Goal: Task Accomplishment & Management: Manage account settings

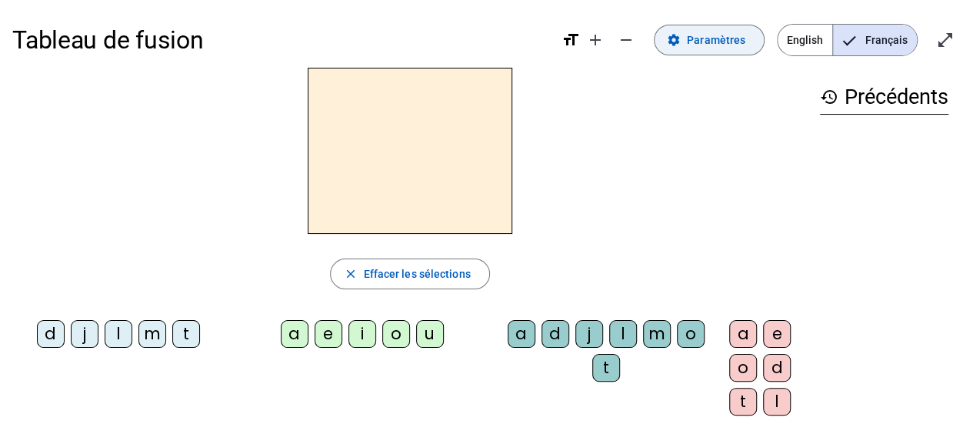
click at [714, 49] on span at bounding box center [708, 40] width 109 height 37
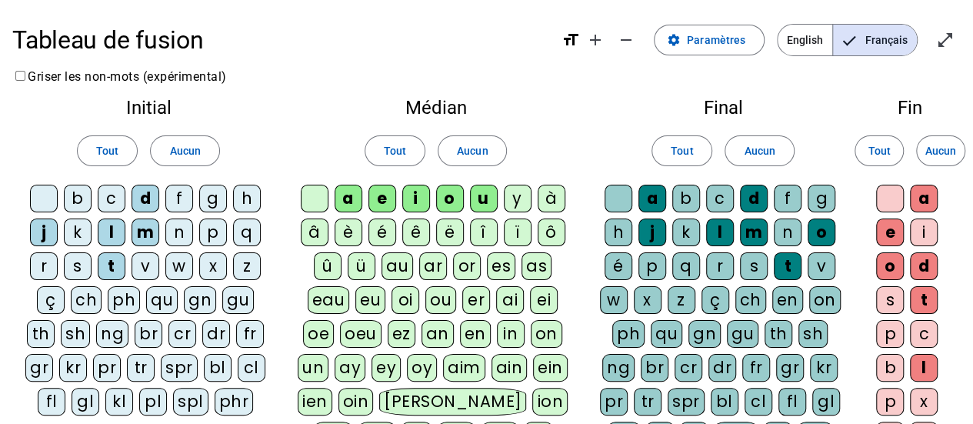
click at [74, 233] on div "k" at bounding box center [78, 232] width 28 height 28
click at [105, 203] on div "c" at bounding box center [112, 199] width 28 height 28
click at [88, 235] on div "k" at bounding box center [78, 232] width 28 height 28
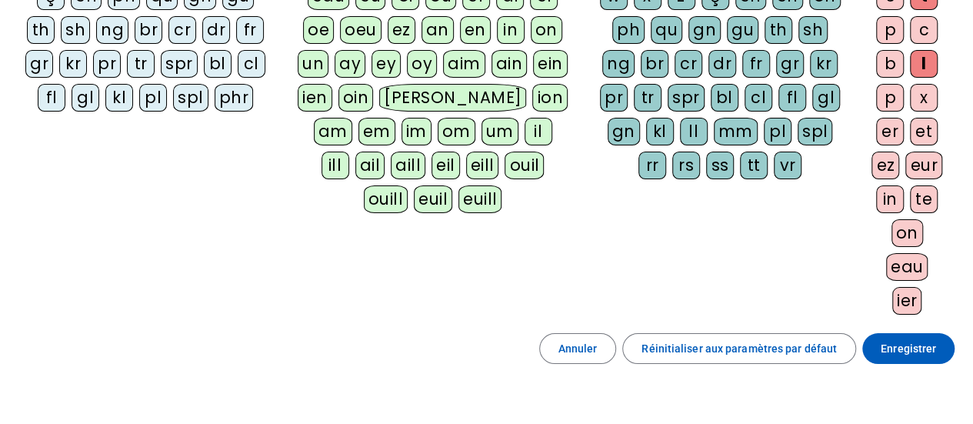
scroll to position [313, 0]
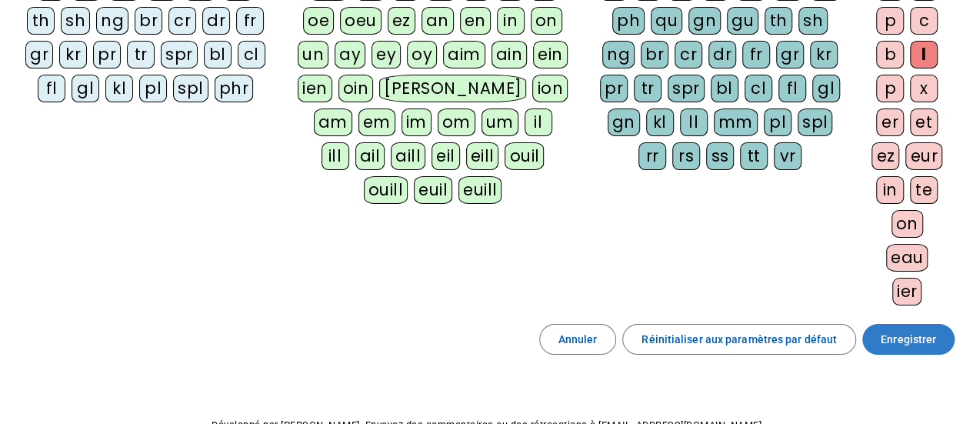
click at [912, 339] on span "Enregistrer" at bounding box center [907, 339] width 55 height 18
